Goal: Task Accomplishment & Management: Complete application form

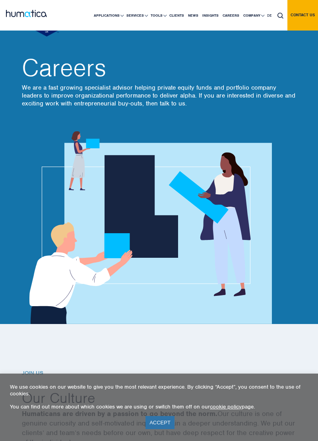
scroll to position [93, 0]
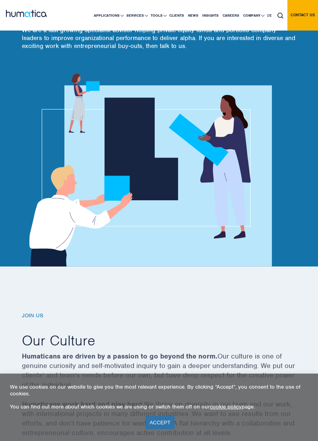
click at [157, 429] on link "ACCEPT" at bounding box center [159, 422] width 29 height 13
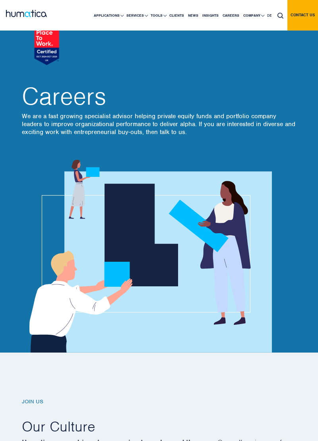
scroll to position [0, 0]
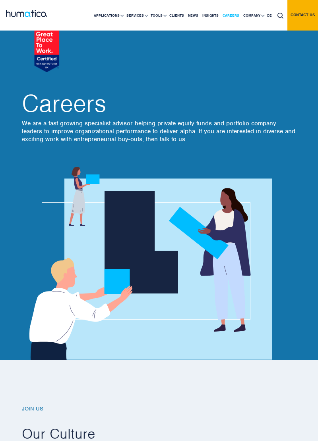
click at [227, 11] on link "Careers" at bounding box center [230, 15] width 21 height 30
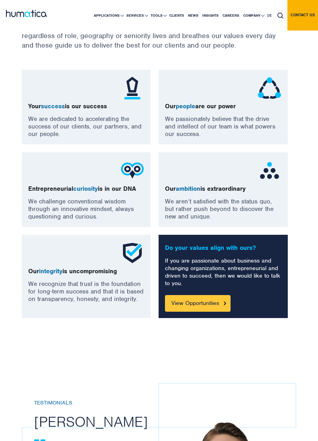
click at [203, 305] on link "View Opportunities" at bounding box center [197, 303] width 65 height 17
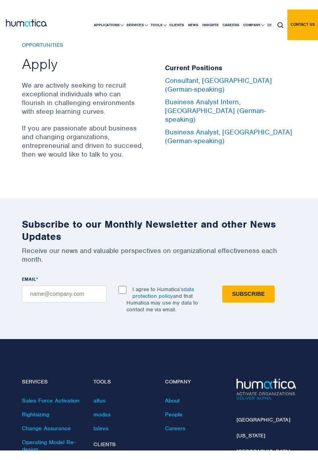
scroll to position [2703, 0]
